Goal: Task Accomplishment & Management: Manage account settings

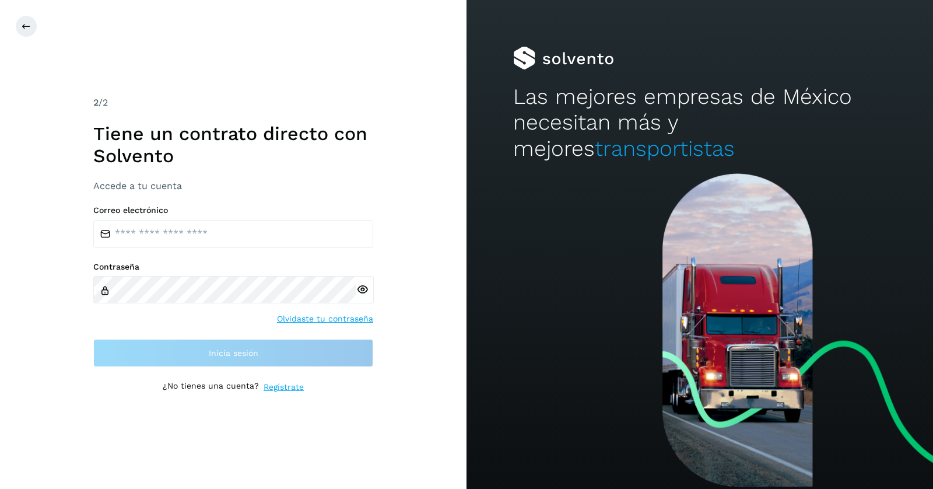
click at [320, 319] on link "Olvidaste tu contraseña" at bounding box center [325, 319] width 96 height 12
drag, startPoint x: 320, startPoint y: 319, endPoint x: 281, endPoint y: 316, distance: 39.2
click at [316, 319] on link "Olvidaste tu contraseña" at bounding box center [325, 319] width 96 height 12
click at [259, 321] on div "Contraseña Olvidaste tu contraseña" at bounding box center [233, 294] width 280 height 64
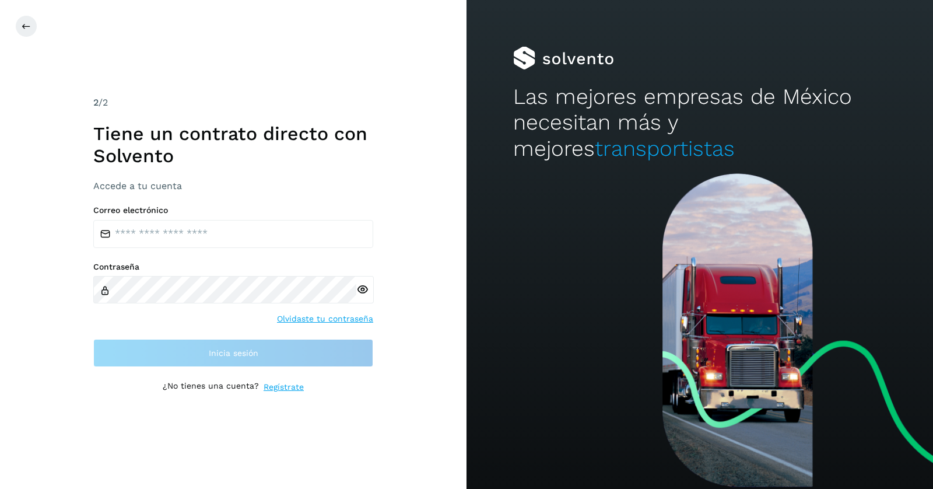
click at [317, 321] on link "Olvidaste tu contraseña" at bounding box center [325, 319] width 96 height 12
click at [296, 320] on link "Olvidaste tu contraseña" at bounding box center [325, 319] width 96 height 12
